Goal: Check status: Check status

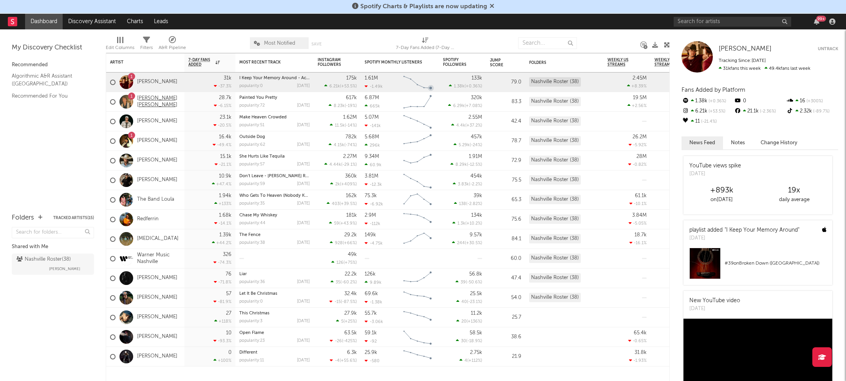
click at [147, 98] on link "[PERSON_NAME] [PERSON_NAME]" at bounding box center [158, 101] width 43 height 13
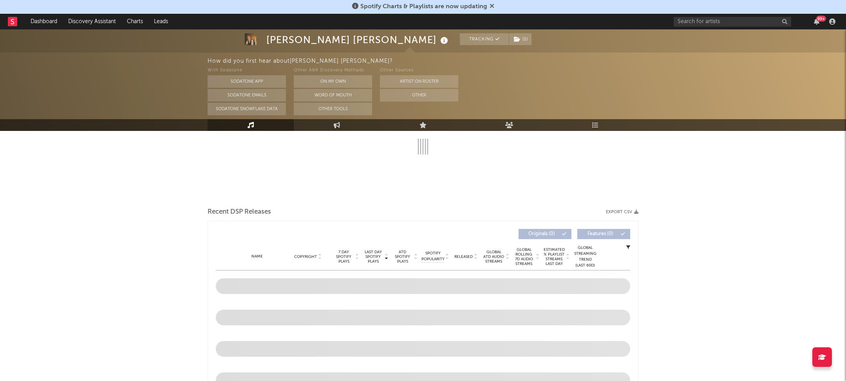
select select "6m"
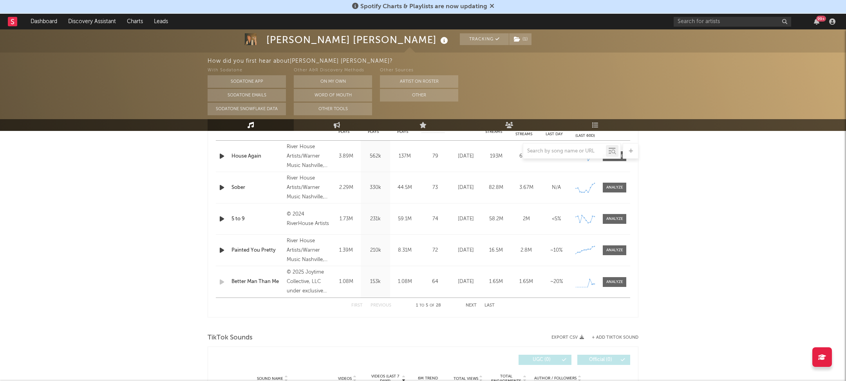
scroll to position [455, 0]
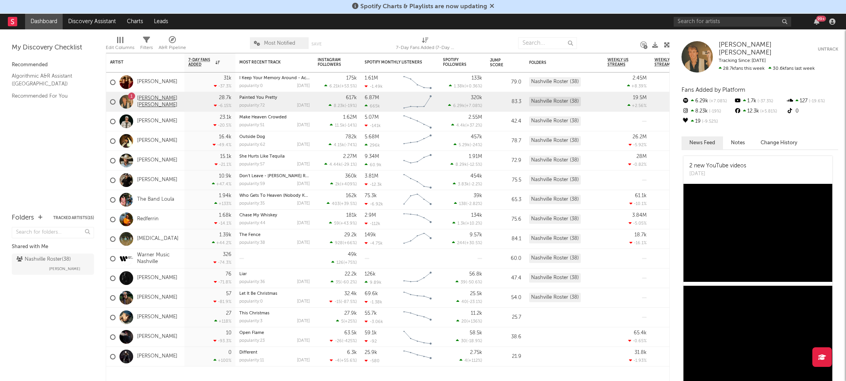
click at [145, 107] on link "[PERSON_NAME] [PERSON_NAME]" at bounding box center [158, 101] width 43 height 13
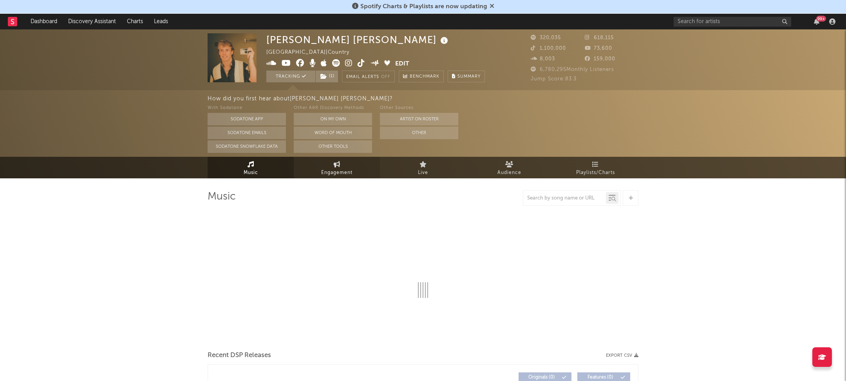
select select "6m"
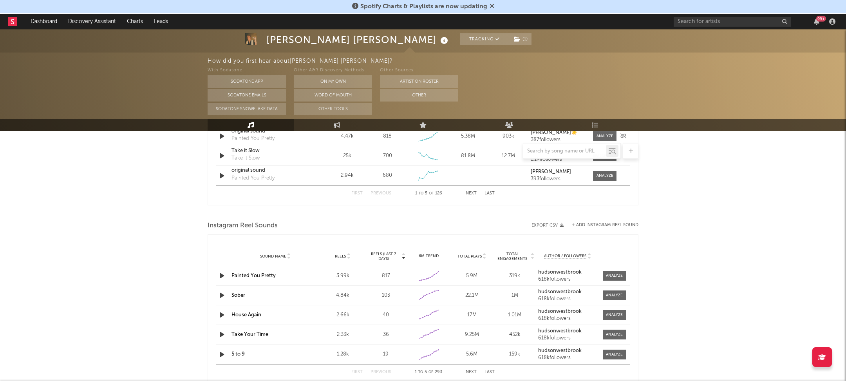
scroll to position [686, 0]
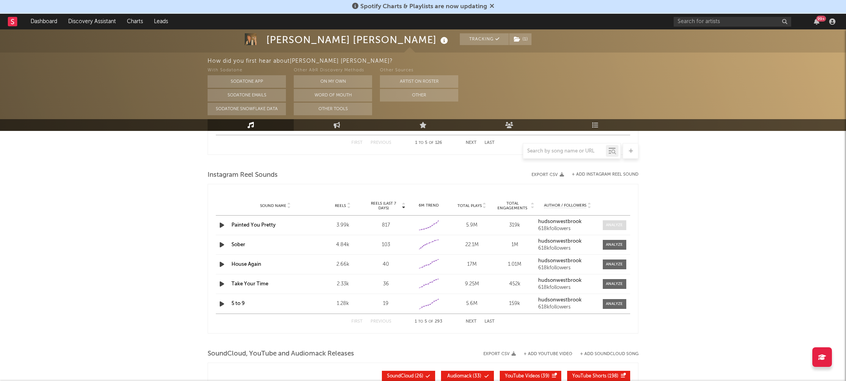
click at [610, 227] on div at bounding box center [614, 225] width 17 height 6
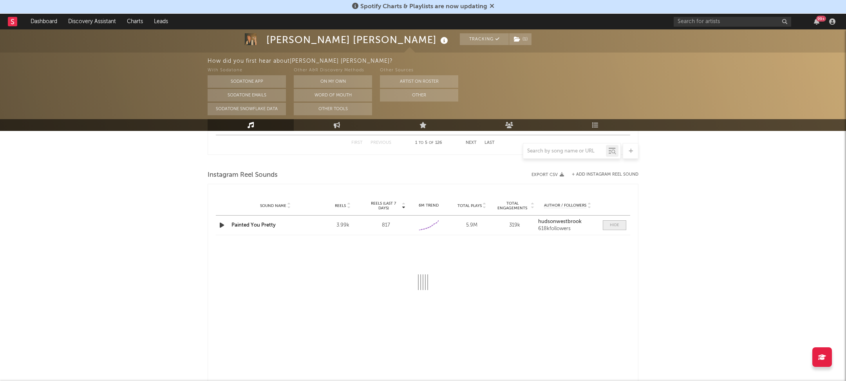
select select "1w"
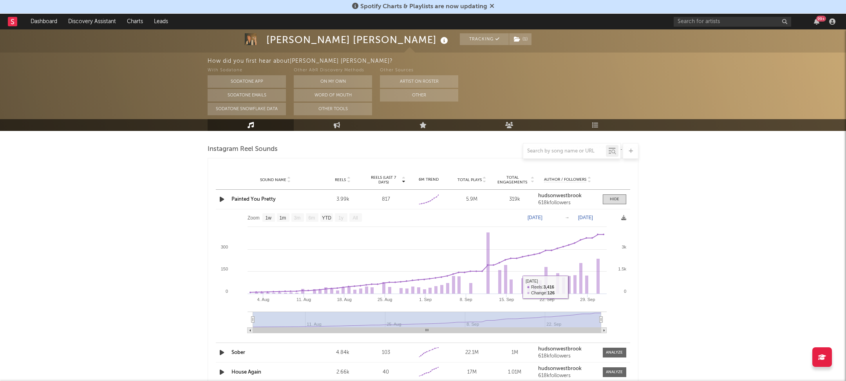
scroll to position [703, 0]
